Goal: Information Seeking & Learning: Learn about a topic

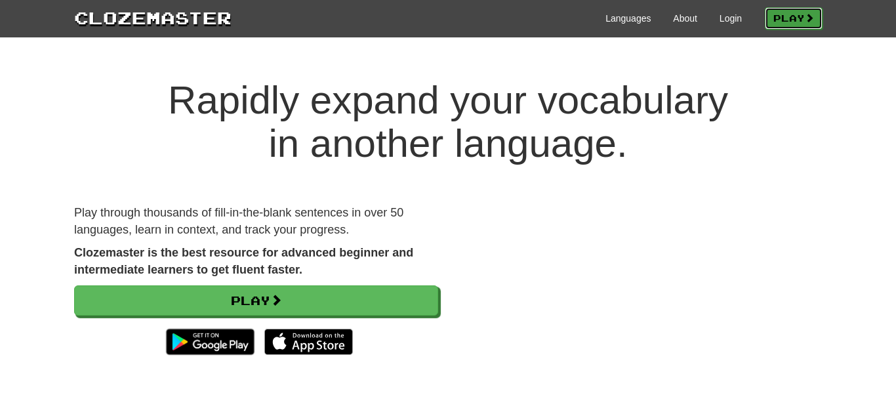
click at [796, 18] on link "Play" at bounding box center [794, 18] width 58 height 22
click at [728, 14] on link "Login" at bounding box center [731, 18] width 22 height 13
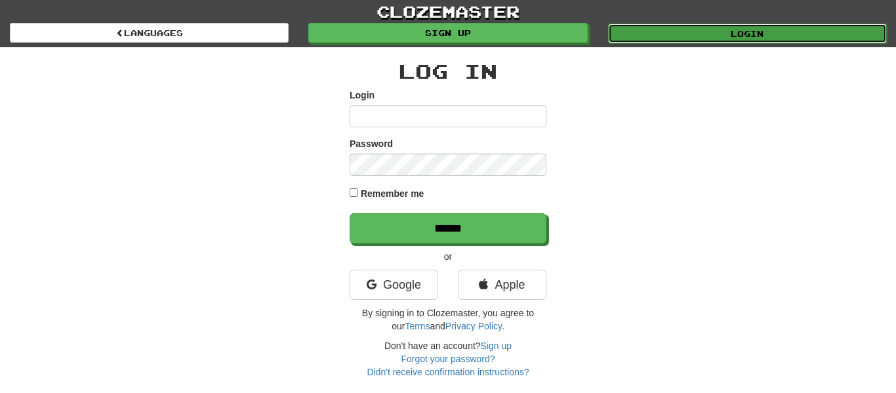
click at [762, 36] on link "Login" at bounding box center [747, 34] width 279 height 20
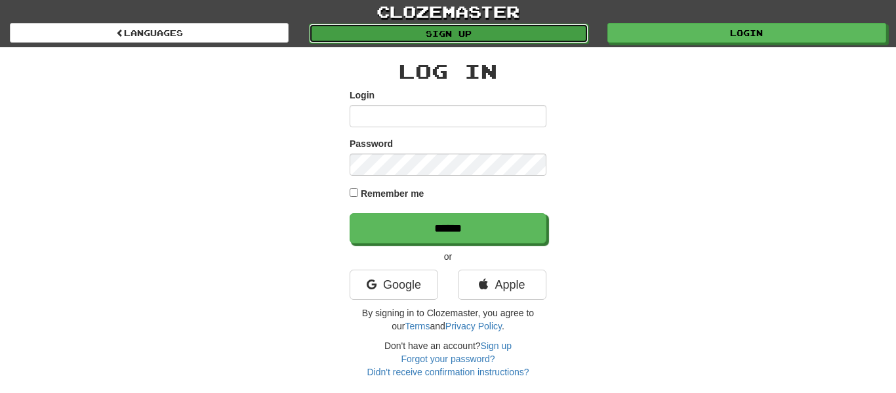
click at [542, 33] on link "Sign up" at bounding box center [448, 34] width 279 height 20
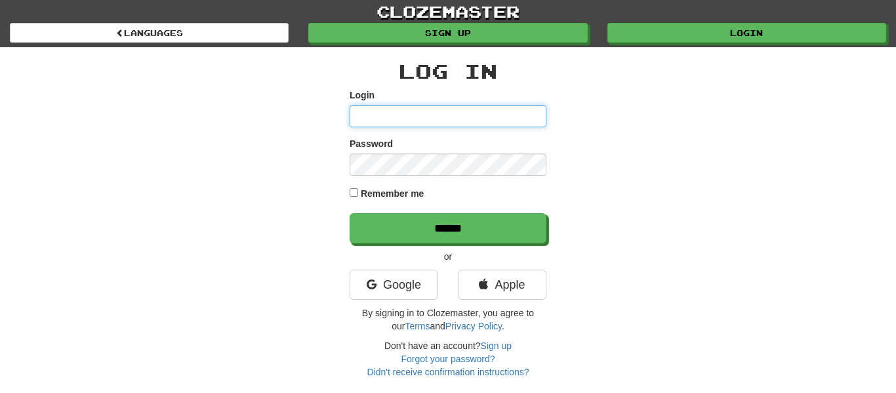
click at [516, 110] on input "Login" at bounding box center [448, 116] width 197 height 22
type input "**********"
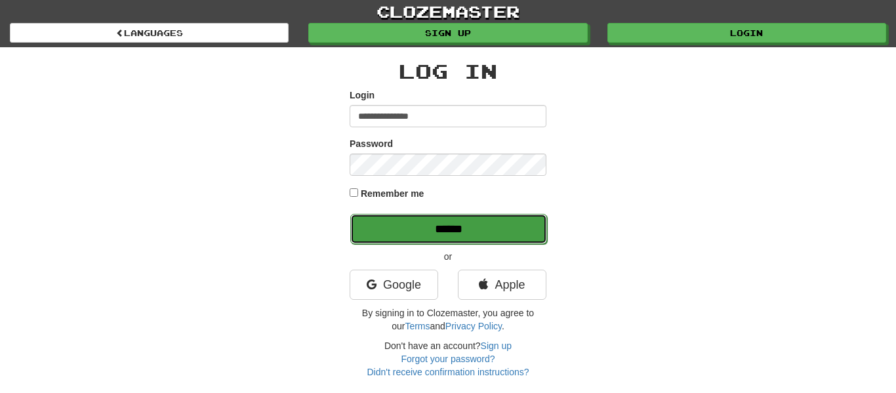
click at [515, 227] on input "******" at bounding box center [448, 229] width 197 height 30
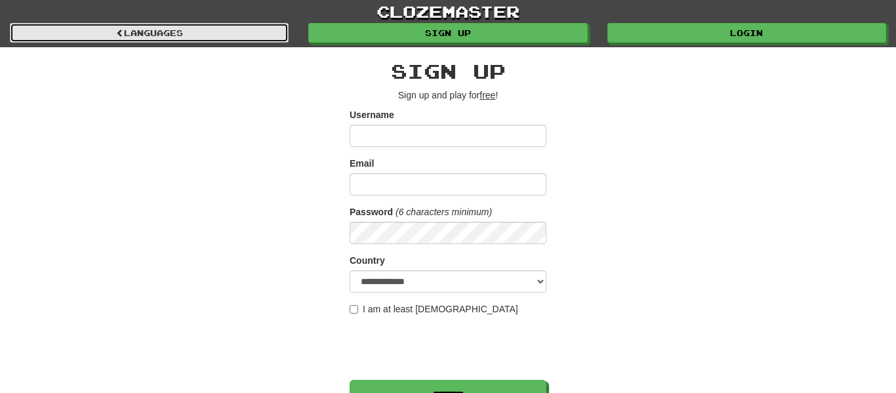
click at [245, 34] on link "Languages" at bounding box center [149, 33] width 279 height 20
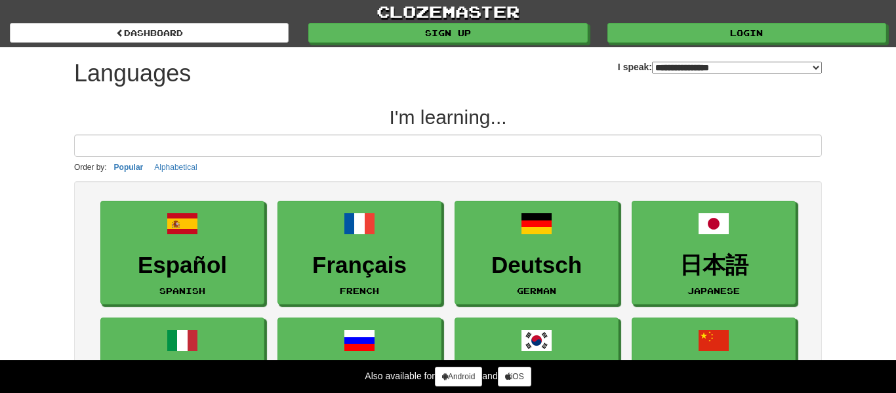
select select "*******"
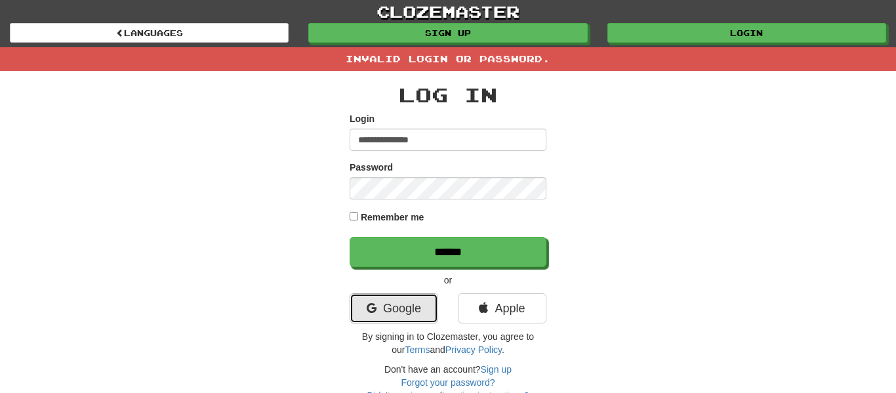
click at [392, 302] on link "Google" at bounding box center [394, 308] width 89 height 30
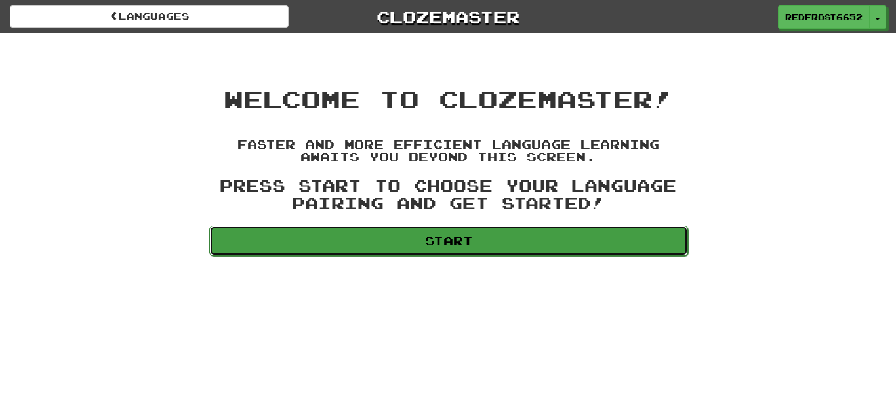
click at [533, 239] on link "Start" at bounding box center [448, 241] width 479 height 30
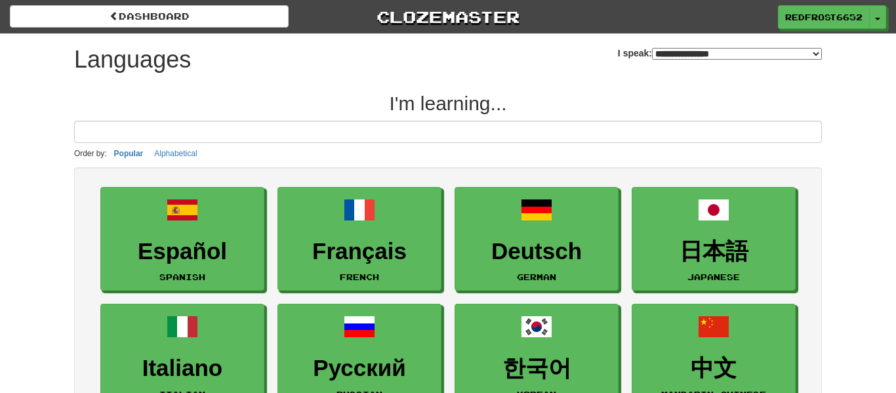
click at [801, 52] on select "**********" at bounding box center [737, 54] width 170 height 12
select select "*******"
click at [652, 48] on select "**********" at bounding box center [737, 54] width 170 height 12
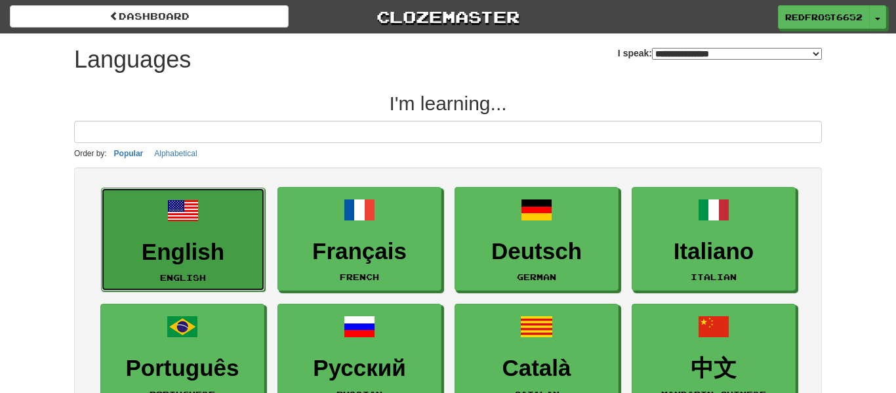
click at [226, 247] on h3 "English" at bounding box center [183, 252] width 150 height 26
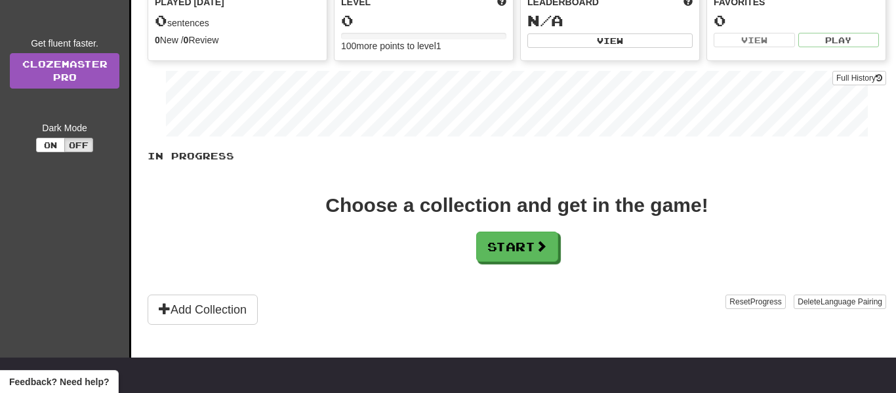
scroll to position [169, 0]
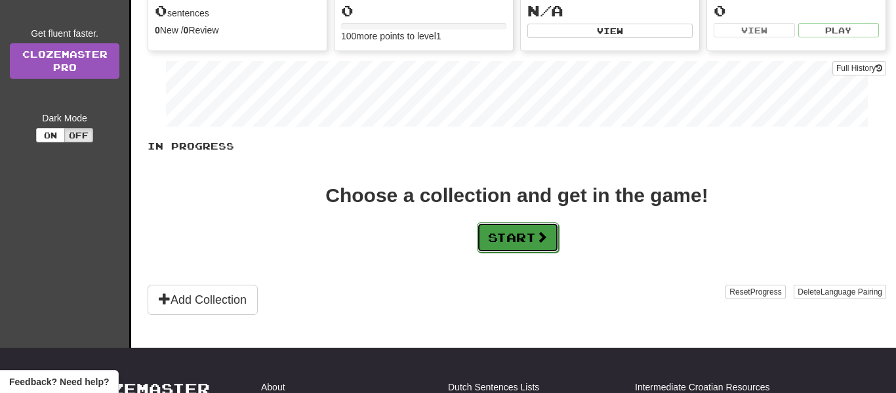
click at [497, 223] on button "Start" at bounding box center [518, 237] width 82 height 30
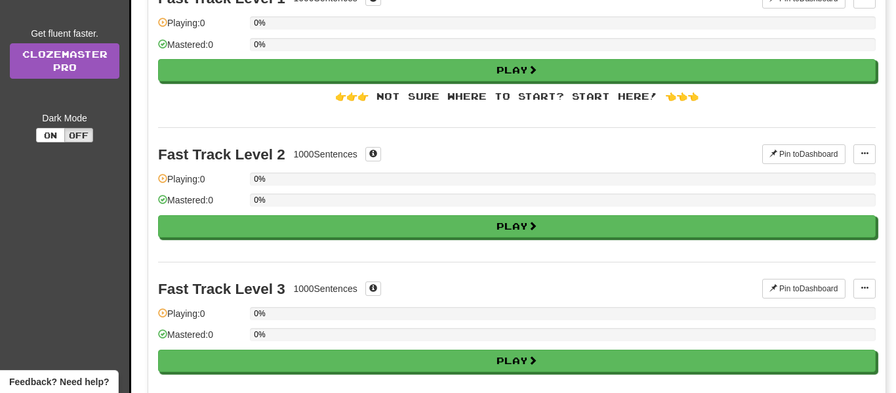
scroll to position [0, 0]
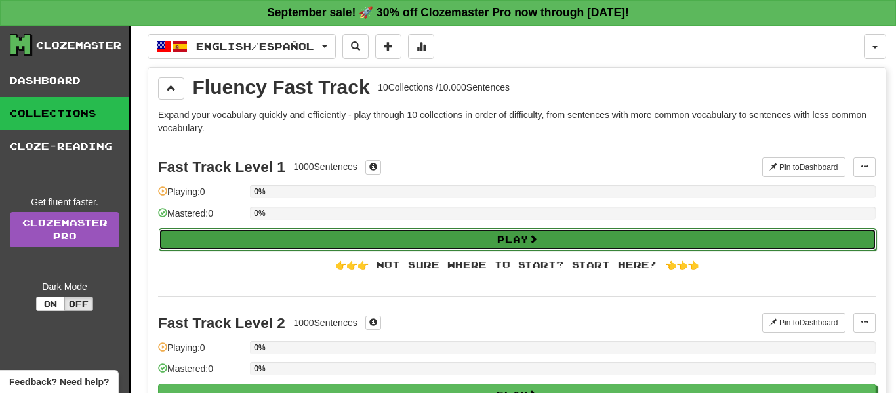
click at [488, 231] on button "Play" at bounding box center [518, 239] width 718 height 22
select select "**"
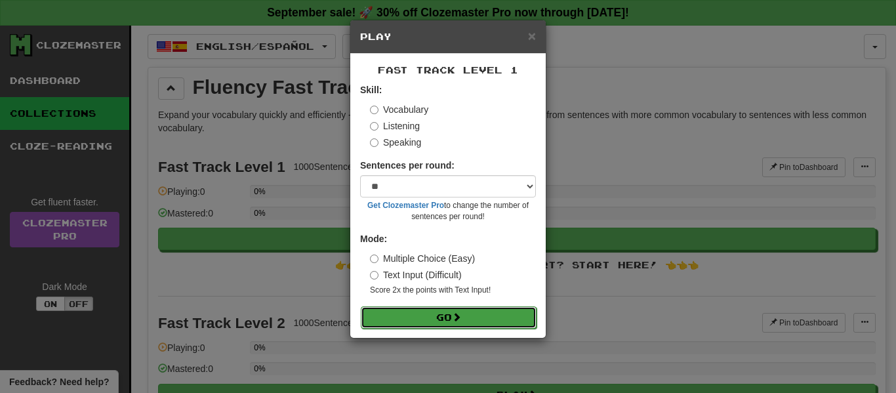
click at [472, 325] on button "Go" at bounding box center [449, 317] width 176 height 22
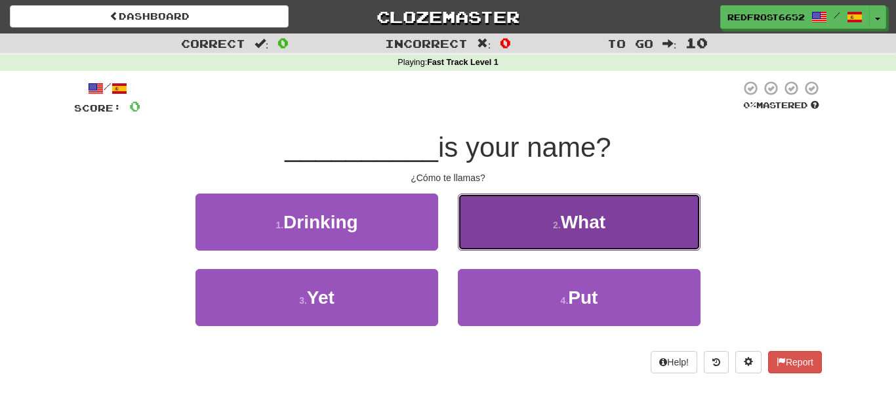
click at [566, 228] on span "What" at bounding box center [583, 222] width 45 height 20
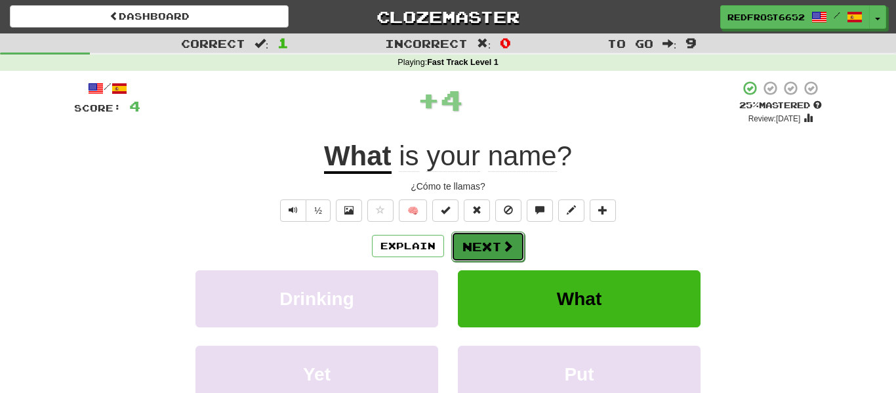
click at [494, 233] on button "Next" at bounding box center [487, 247] width 73 height 30
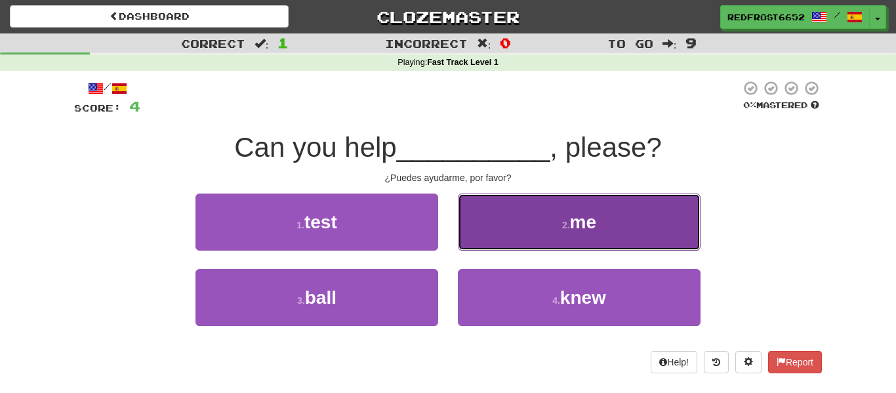
click at [640, 223] on button "2 . me" at bounding box center [579, 222] width 243 height 57
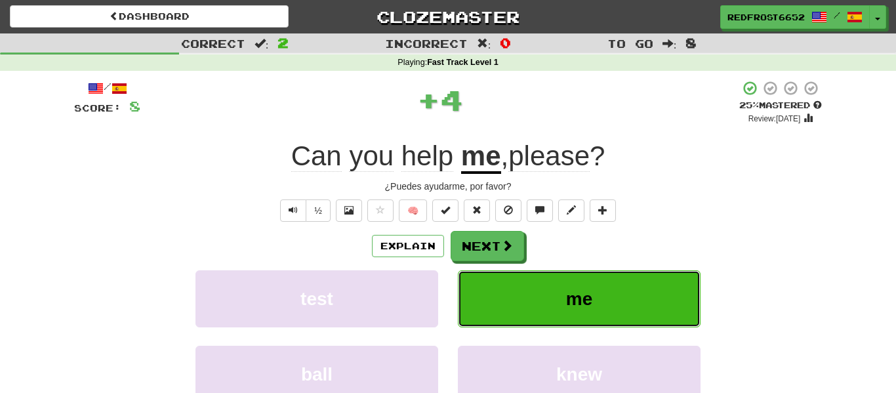
click at [619, 293] on button "me" at bounding box center [579, 298] width 243 height 57
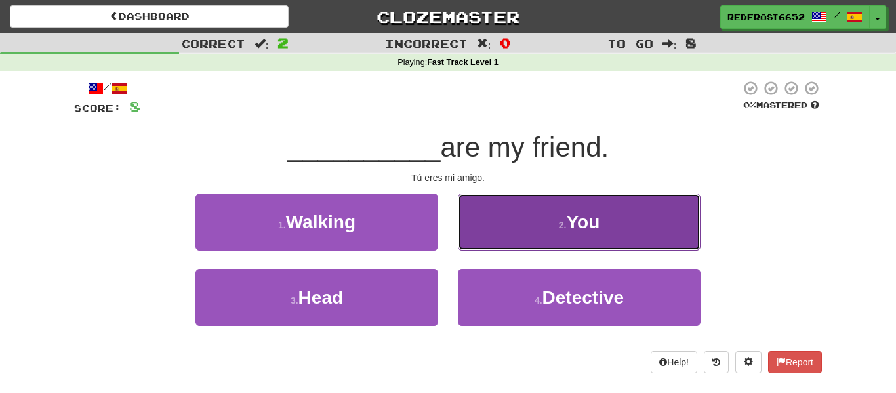
click at [565, 206] on button "2 . You" at bounding box center [579, 222] width 243 height 57
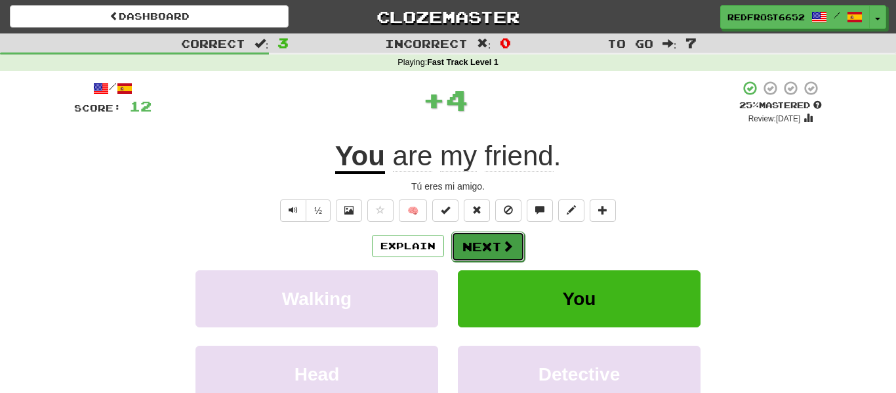
click at [487, 247] on button "Next" at bounding box center [487, 247] width 73 height 30
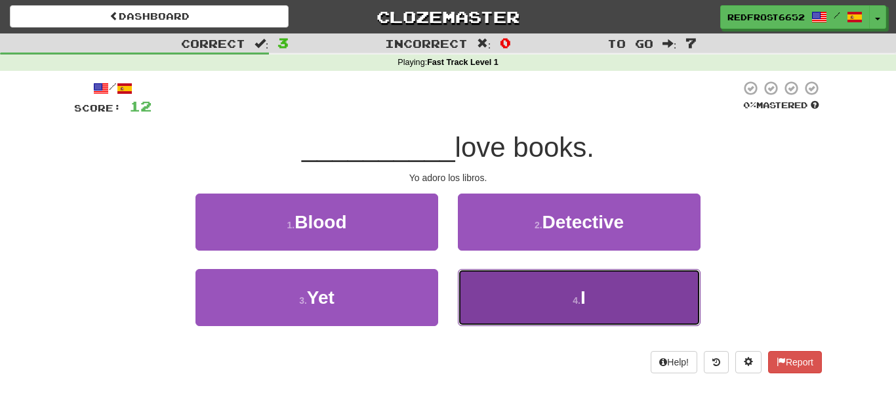
click at [512, 314] on button "4 . I" at bounding box center [579, 297] width 243 height 57
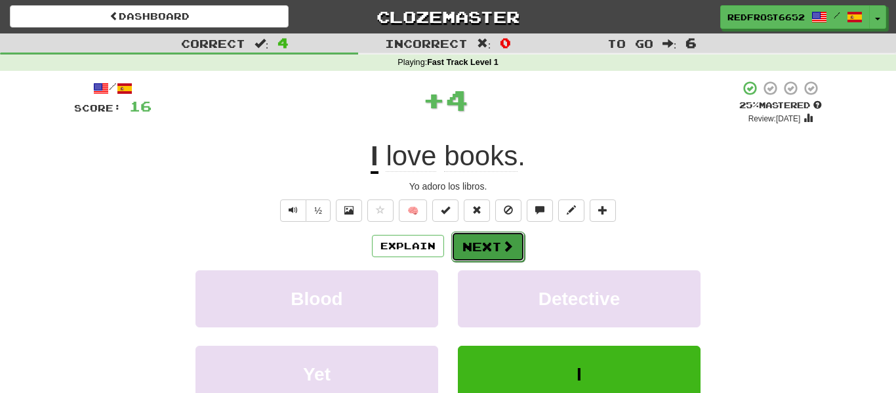
click at [489, 251] on button "Next" at bounding box center [487, 247] width 73 height 30
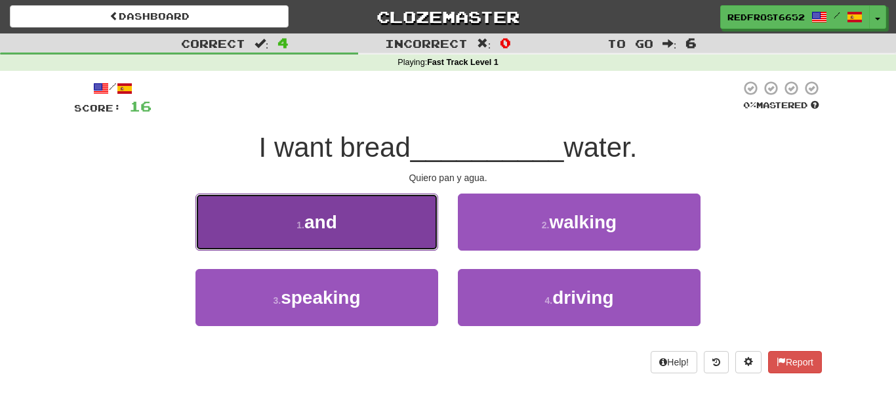
click at [393, 243] on button "1 . and" at bounding box center [317, 222] width 243 height 57
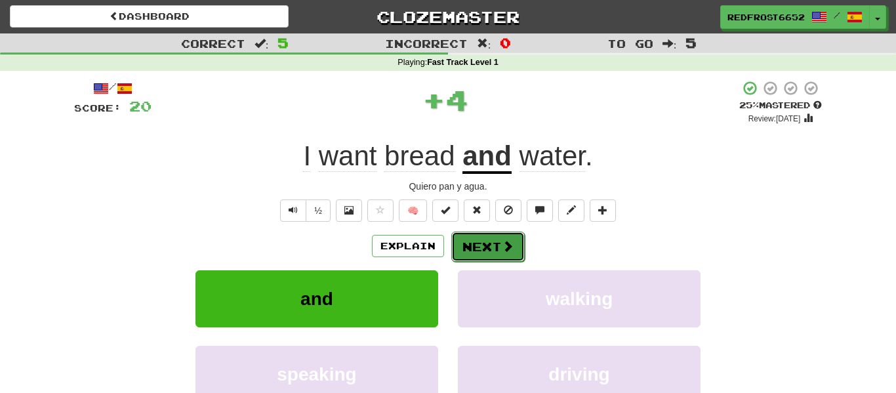
click at [474, 246] on button "Next" at bounding box center [487, 247] width 73 height 30
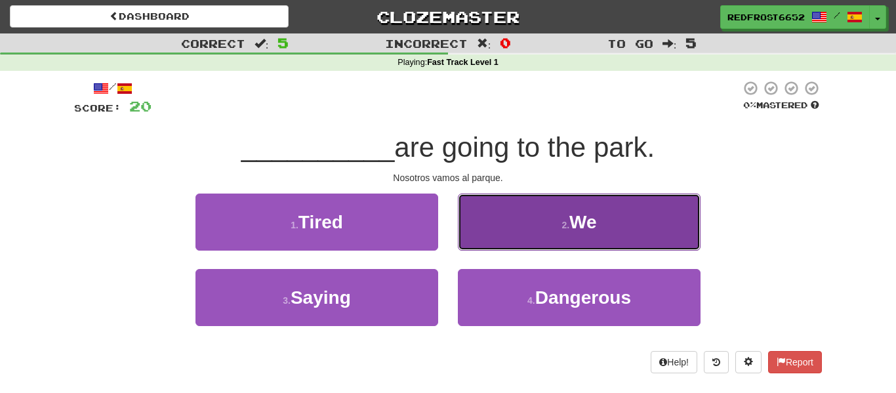
click at [556, 229] on button "2 . We" at bounding box center [579, 222] width 243 height 57
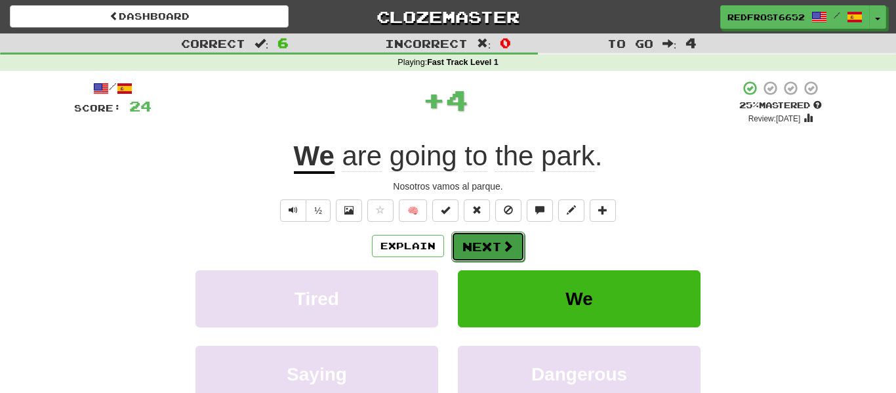
click at [507, 249] on span at bounding box center [508, 246] width 12 height 12
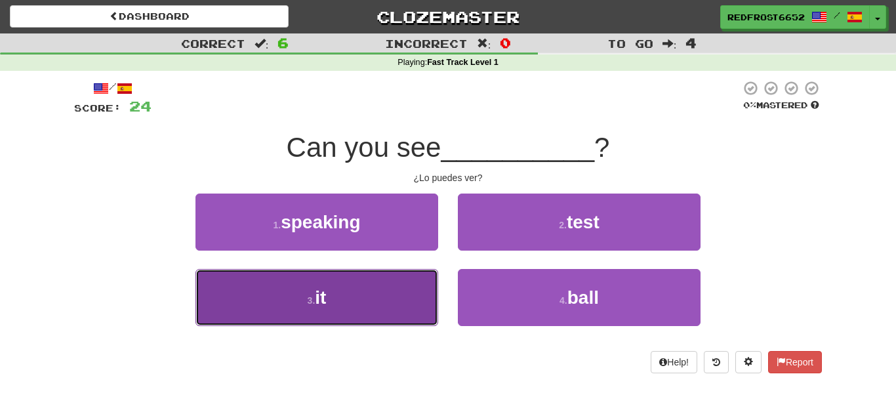
click at [403, 304] on button "3 . it" at bounding box center [317, 297] width 243 height 57
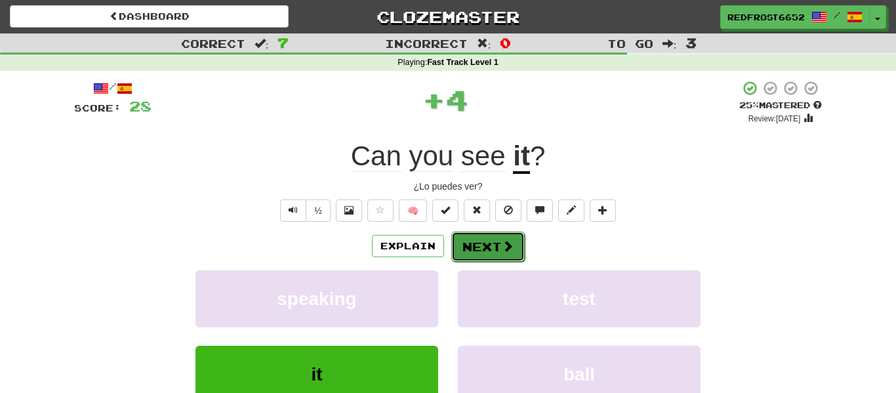
click at [493, 240] on button "Next" at bounding box center [487, 247] width 73 height 30
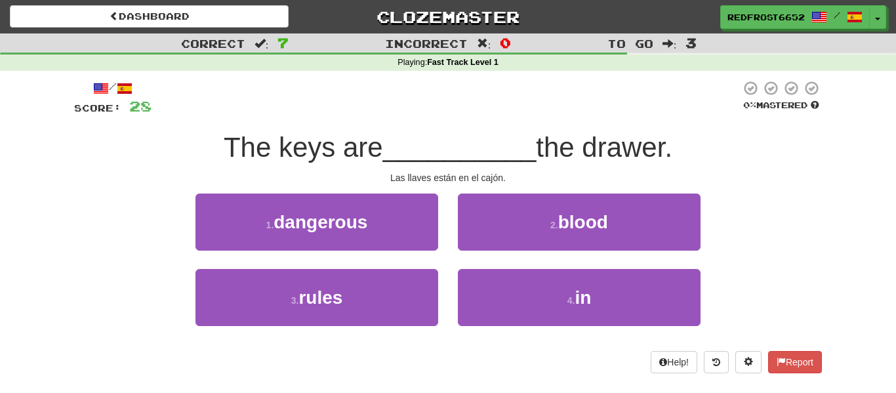
click at [287, 144] on span "The keys are" at bounding box center [303, 147] width 159 height 31
click at [703, 75] on div "/ Score: 28 0 % Mastered The keys are __________ the drawer. Las llaves están e…" at bounding box center [448, 231] width 748 height 321
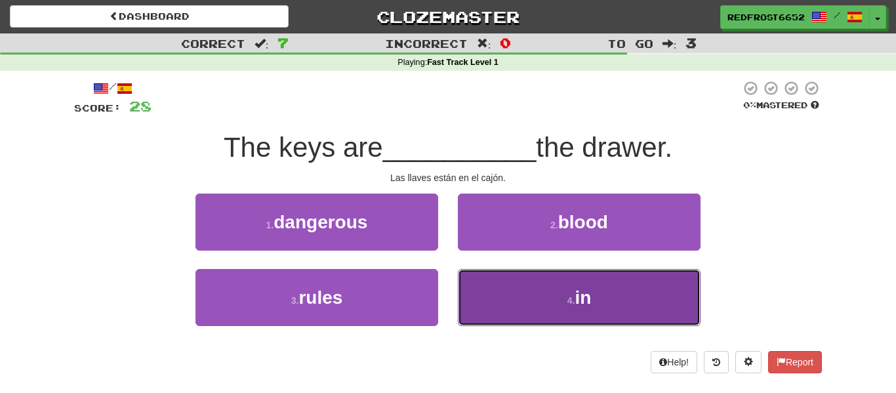
click at [591, 299] on span "in" at bounding box center [583, 297] width 16 height 20
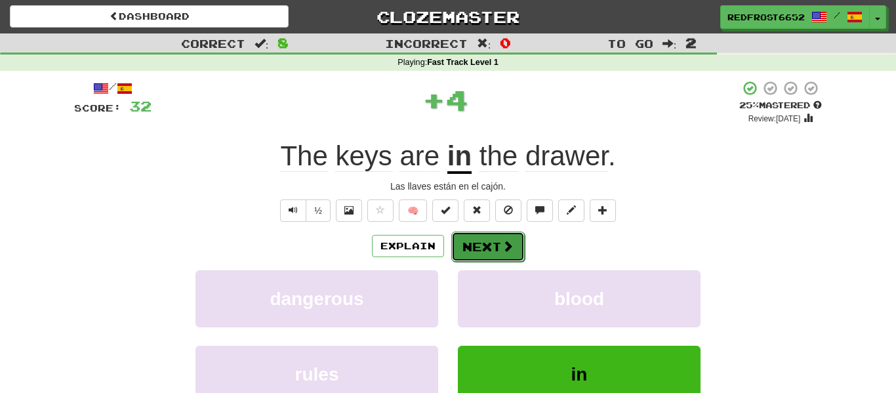
click at [502, 252] on span at bounding box center [508, 246] width 12 height 12
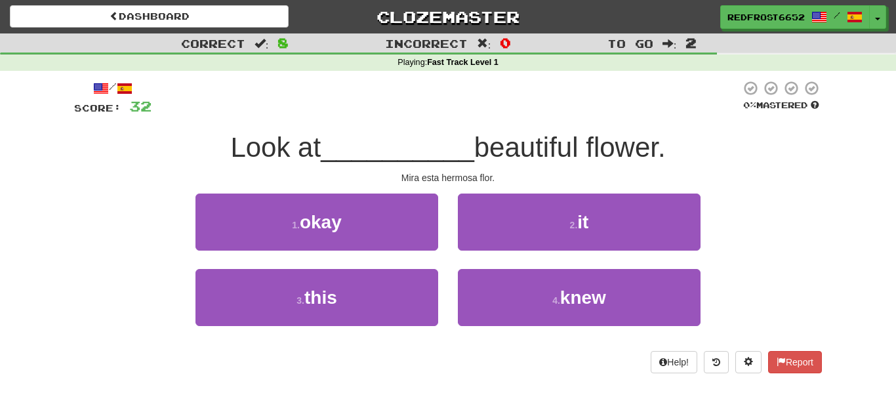
click at [684, 88] on div at bounding box center [446, 98] width 589 height 36
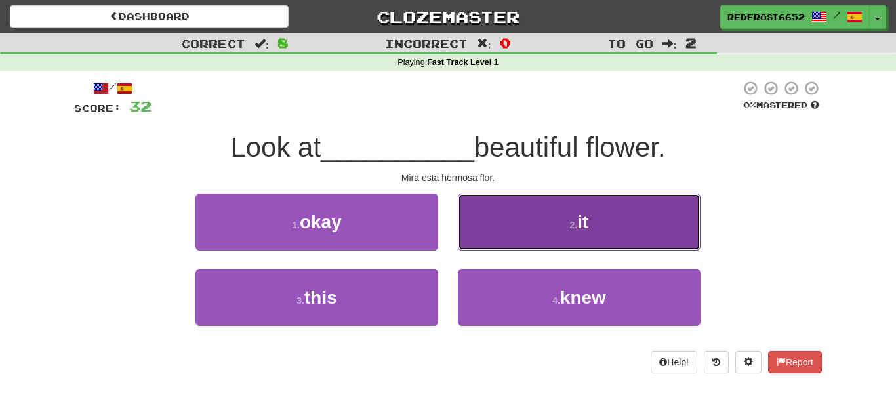
click at [648, 241] on button "2 . it" at bounding box center [579, 222] width 243 height 57
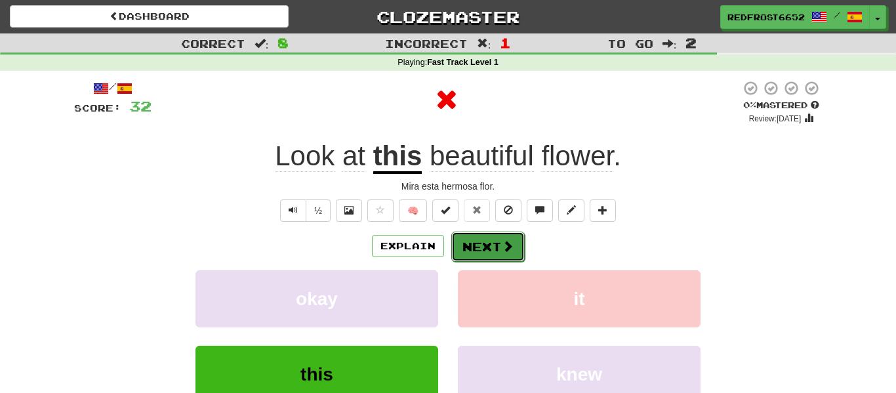
click at [499, 245] on button "Next" at bounding box center [487, 247] width 73 height 30
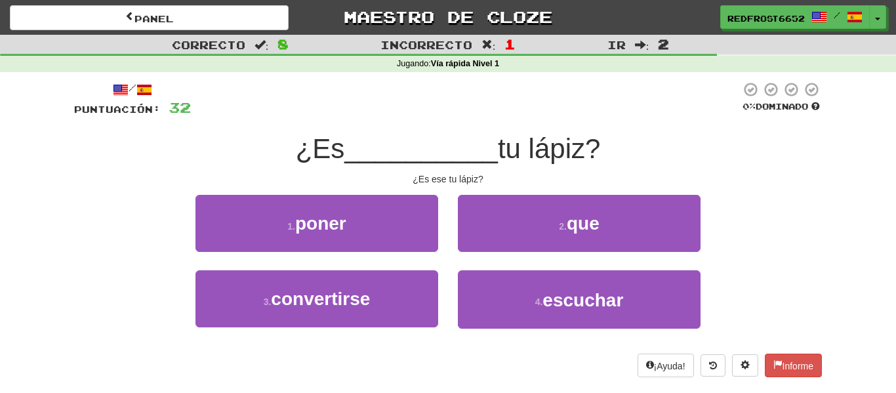
click at [652, 146] on div "¿Es __________ tu lápiz?" at bounding box center [448, 149] width 748 height 36
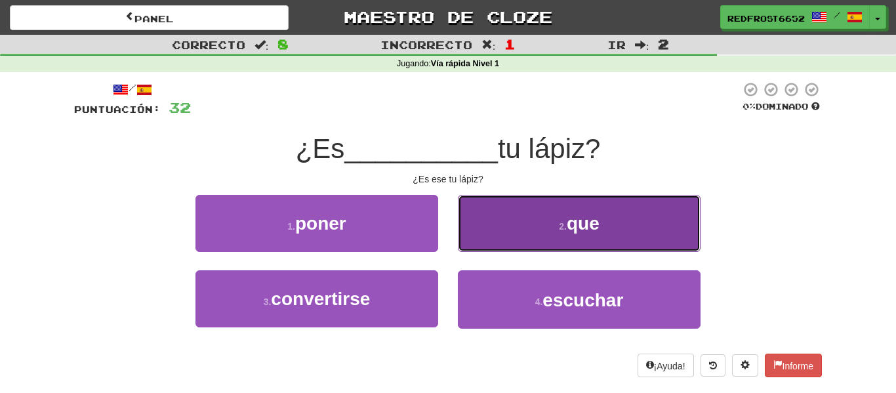
click at [472, 220] on button "2 . que" at bounding box center [579, 223] width 243 height 57
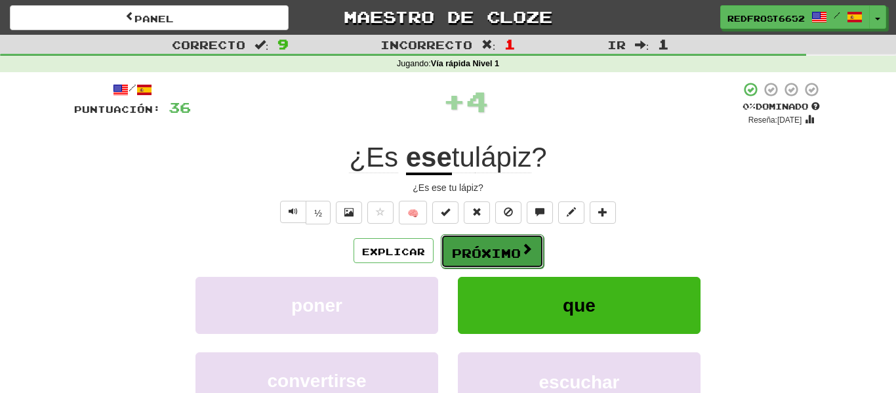
click at [503, 255] on font "Próximo" at bounding box center [486, 253] width 69 height 14
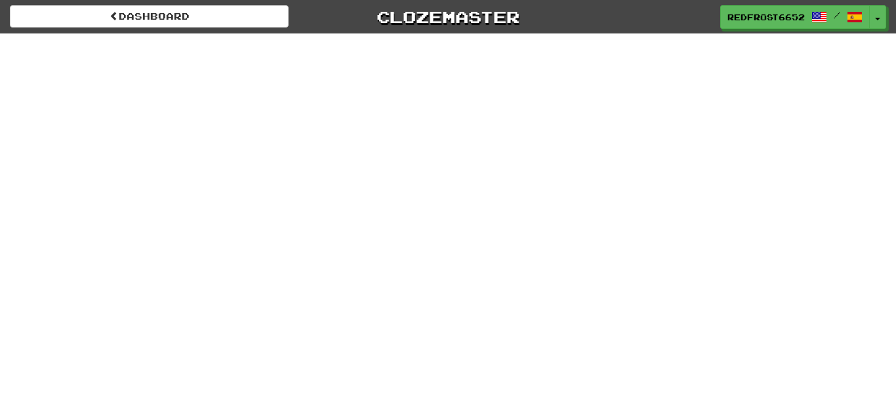
click at [737, 115] on div "Dashboard Clozemaster RedFrost6652 / Toggle Dropdown Dashboard Leaderboard Acti…" at bounding box center [448, 196] width 896 height 393
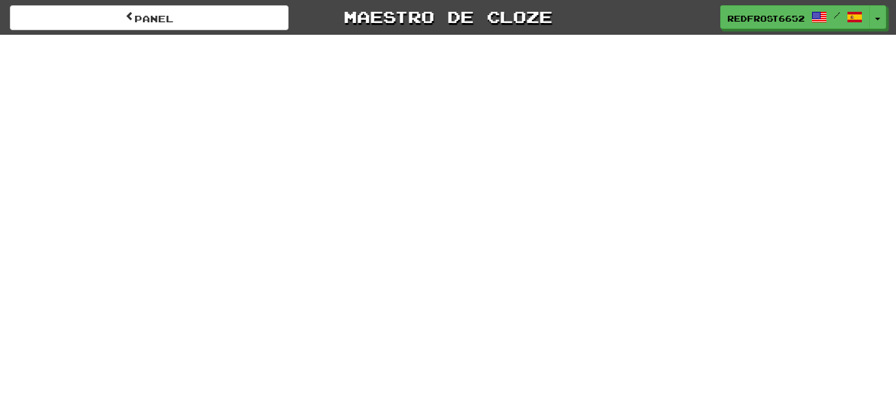
click at [583, 137] on div "Panel Maestro de cloze RedFrost6652 / Alternar menú desplegable Panel Tabla de …" at bounding box center [448, 196] width 896 height 393
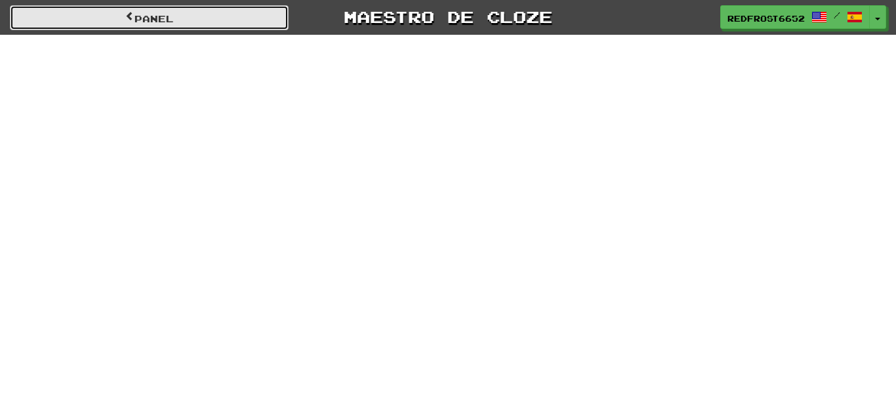
click at [242, 21] on link "Panel" at bounding box center [149, 17] width 279 height 25
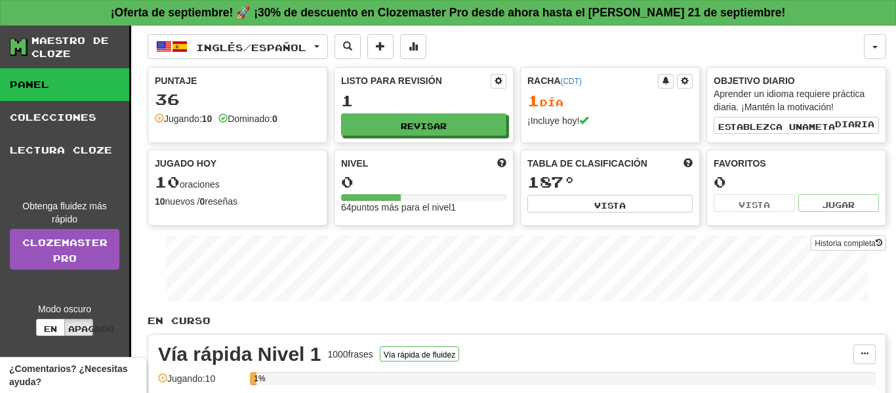
click at [456, 202] on font "1" at bounding box center [453, 207] width 5 height 10
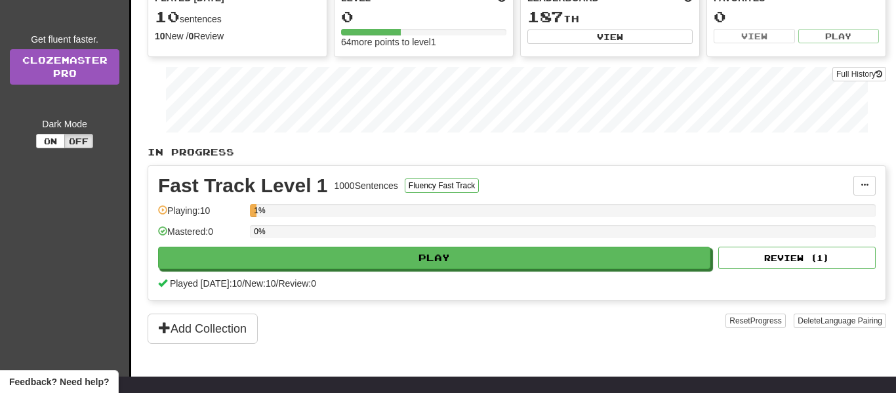
scroll to position [161, 0]
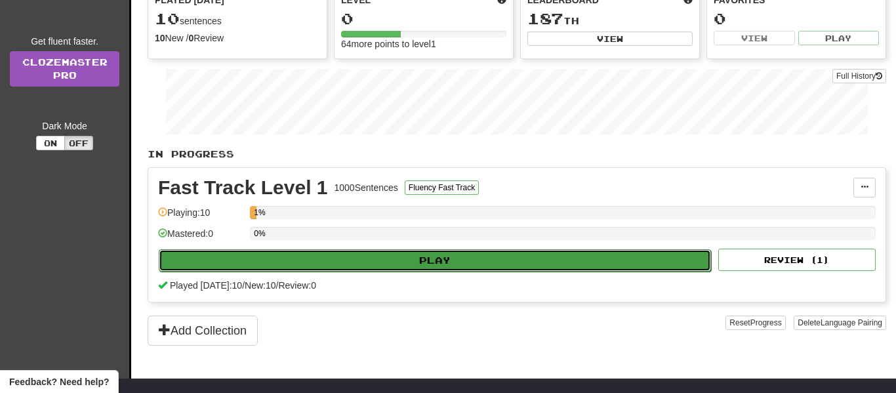
click at [556, 262] on button "Play" at bounding box center [435, 260] width 552 height 22
select select "**"
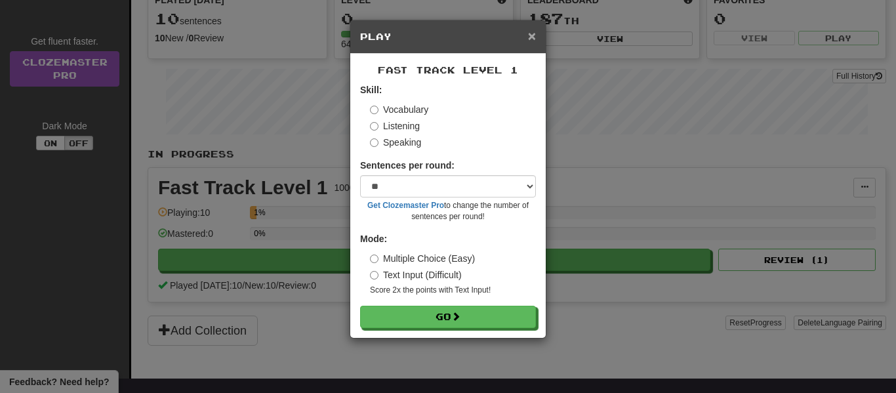
click at [531, 33] on span "×" at bounding box center [532, 35] width 8 height 15
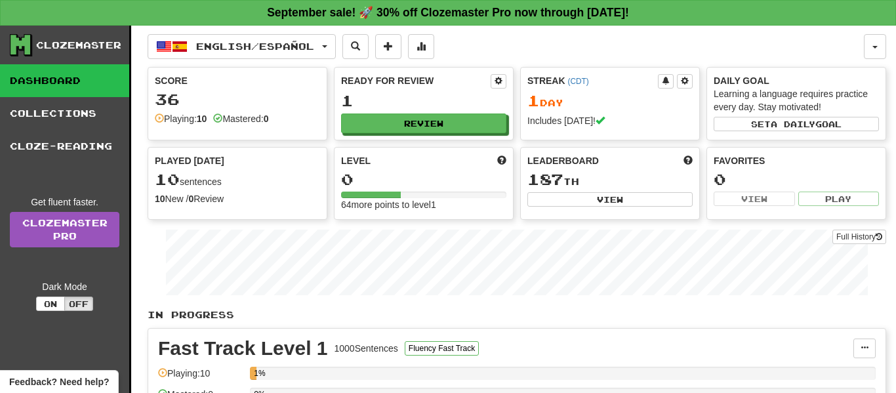
scroll to position [1, 0]
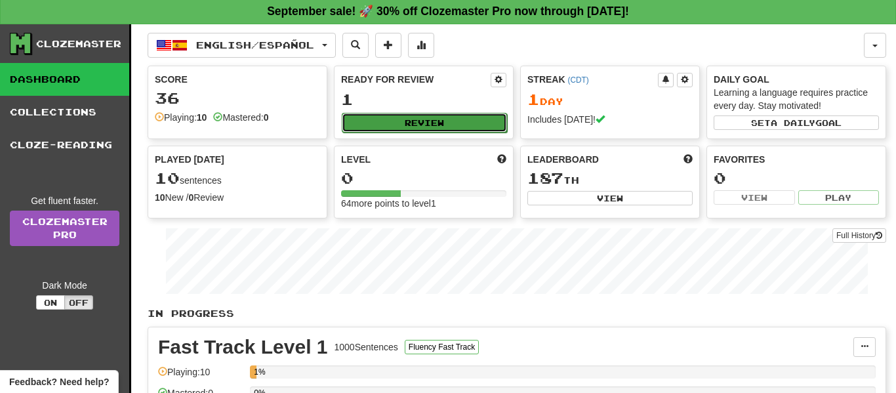
click at [434, 122] on button "Review" at bounding box center [424, 123] width 165 height 20
select select "**"
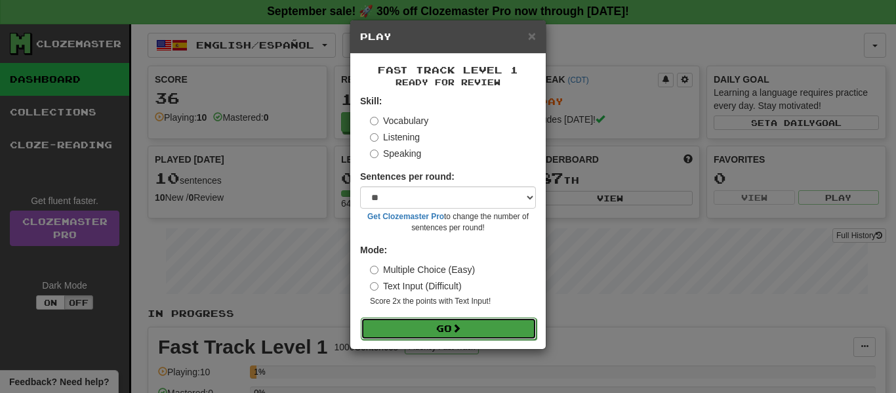
click at [476, 333] on button "Go" at bounding box center [449, 329] width 176 height 22
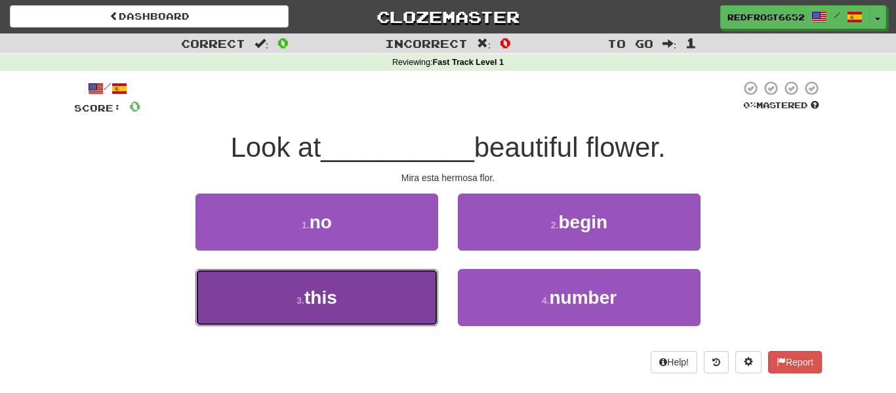
click at [412, 323] on button "3 . this" at bounding box center [317, 297] width 243 height 57
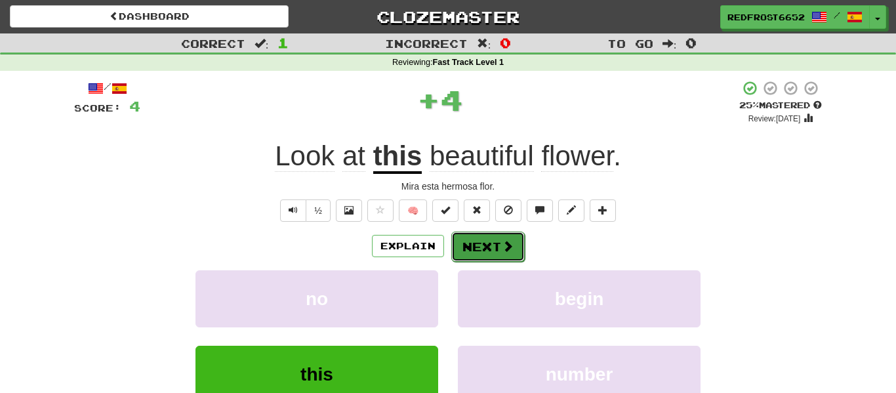
click at [474, 253] on button "Next" at bounding box center [487, 247] width 73 height 30
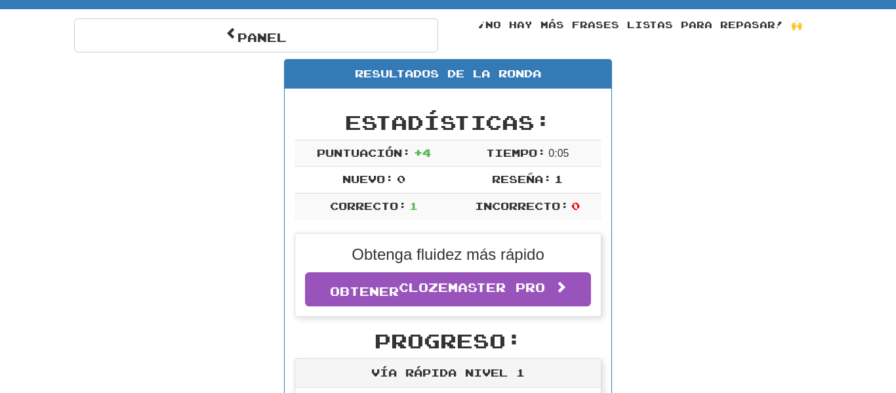
scroll to position [113, 0]
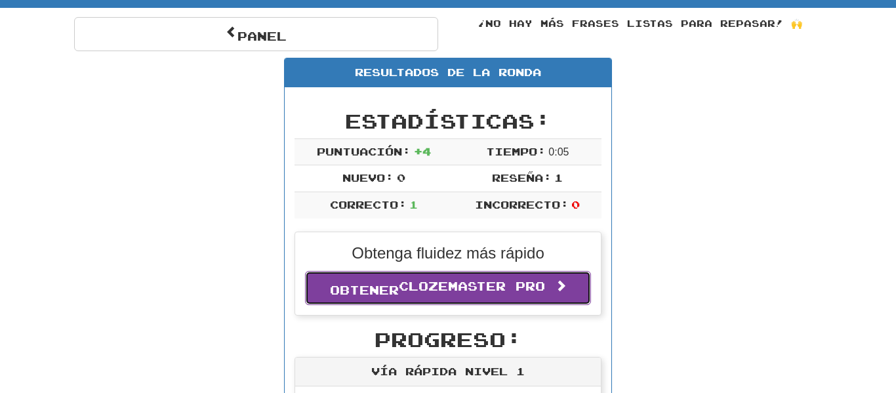
click at [554, 293] on link "Obtener Clozemaster Pro" at bounding box center [448, 288] width 286 height 34
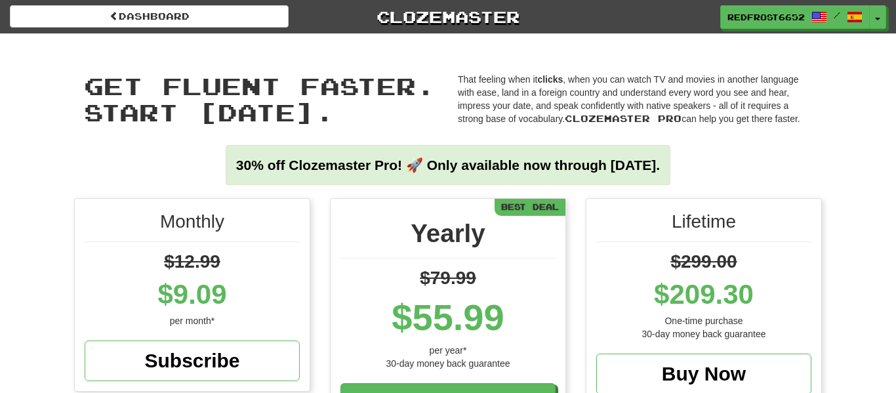
click at [870, 149] on div "Get fluent faster. Start [DATE]. Get fluent faster. Start [DATE]. That feeling …" at bounding box center [448, 115] width 896 height 165
